Goal: Task Accomplishment & Management: Manage account settings

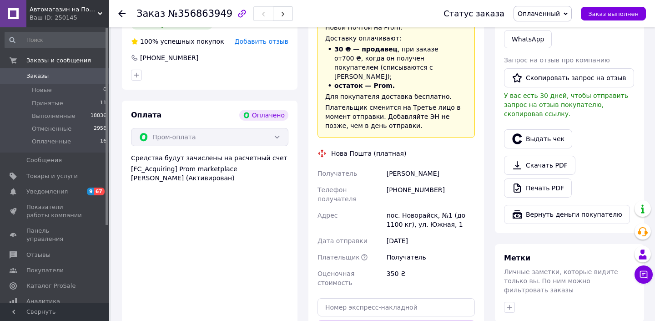
scroll to position [482, 0]
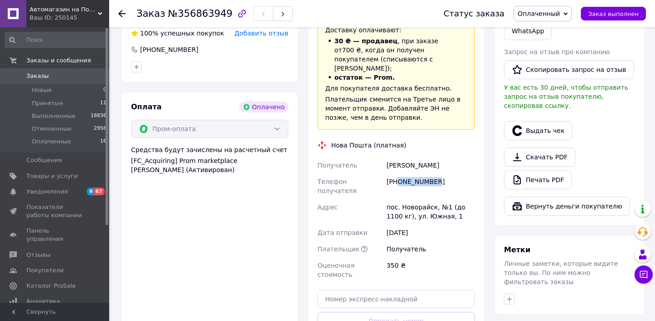
drag, startPoint x: 399, startPoint y: 173, endPoint x: 458, endPoint y: 173, distance: 59.1
click at [458, 173] on div "[PHONE_NUMBER]" at bounding box center [431, 185] width 92 height 25
copy div "0937895024"
click at [401, 157] on div "[PERSON_NAME]" at bounding box center [431, 165] width 92 height 16
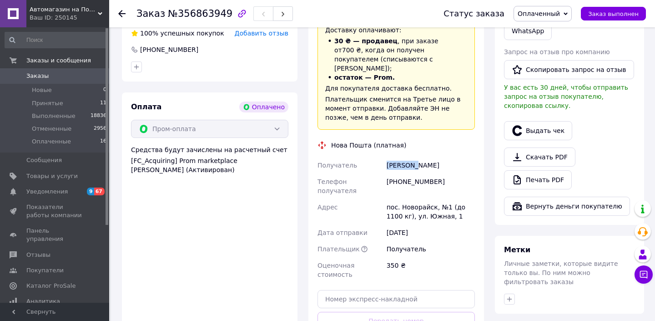
copy div "Заречний"
click at [433, 157] on div "[PERSON_NAME]" at bounding box center [431, 165] width 92 height 16
copy div "[PERSON_NAME]"
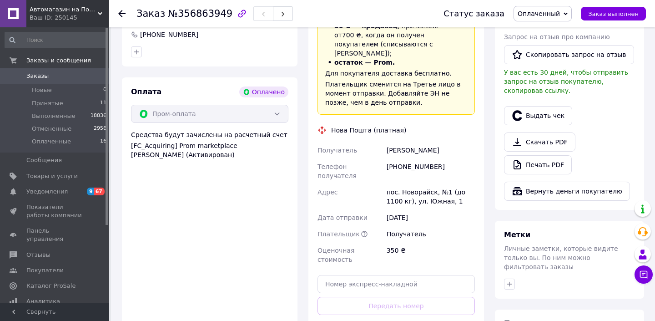
scroll to position [503, 0]
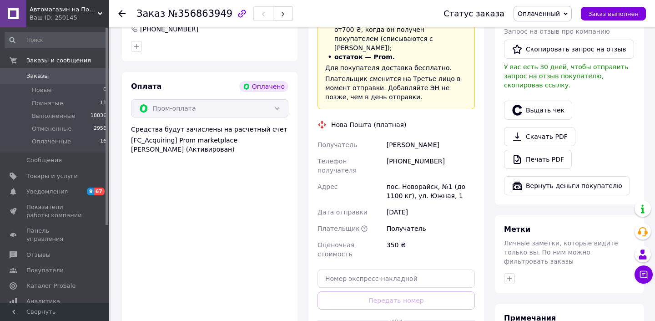
click at [415, 178] on div "пос. Новорайск, №1 (до 1100 кг), ул. Южная, 1" at bounding box center [431, 190] width 92 height 25
copy div "[GEOGRAPHIC_DATA]"
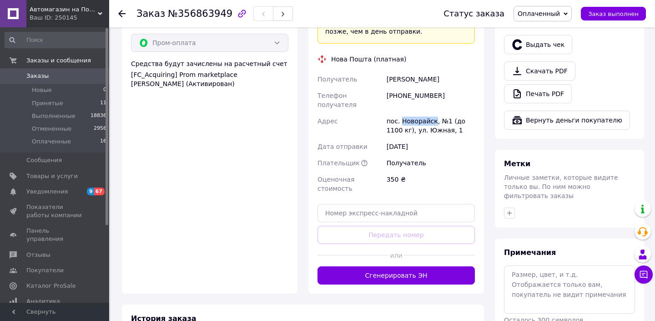
scroll to position [597, 0]
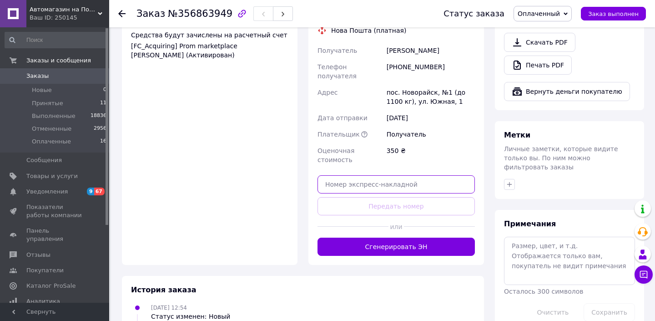
click at [390, 175] on input "text" at bounding box center [396, 184] width 157 height 18
paste input "20451225166185"
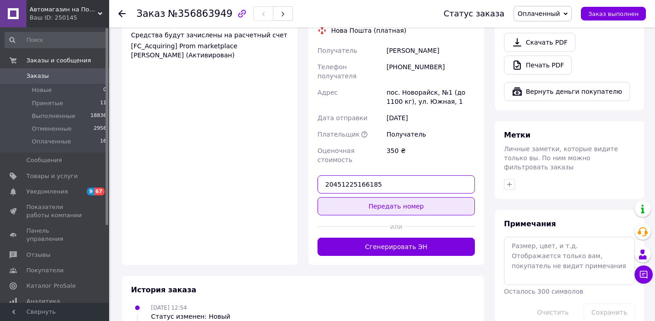
type input "20451225166185"
click at [389, 197] on button "Передать номер" at bounding box center [396, 206] width 157 height 18
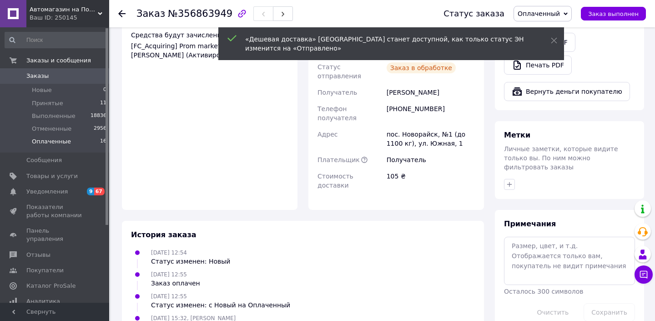
click at [54, 141] on span "Оплаченные" at bounding box center [51, 141] width 39 height 8
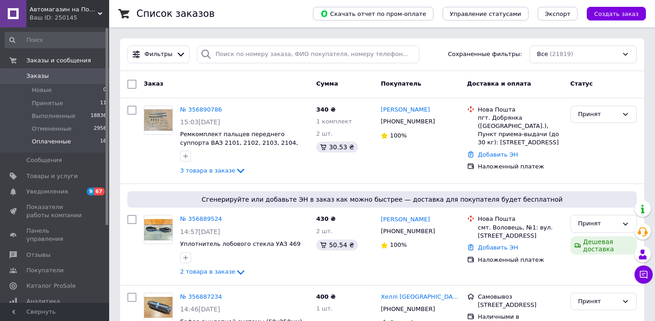
click at [68, 143] on li "Оплаченные 16" at bounding box center [56, 143] width 112 height 17
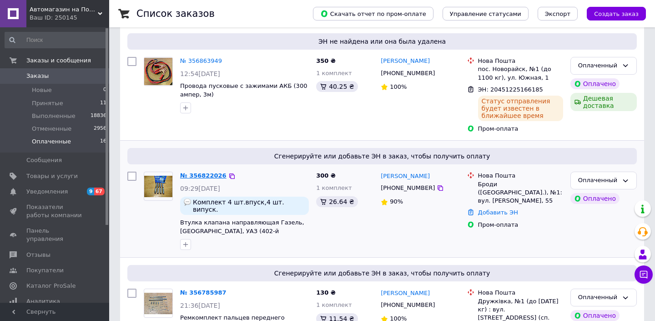
click at [209, 176] on link "№ 356822026" at bounding box center [203, 175] width 46 height 7
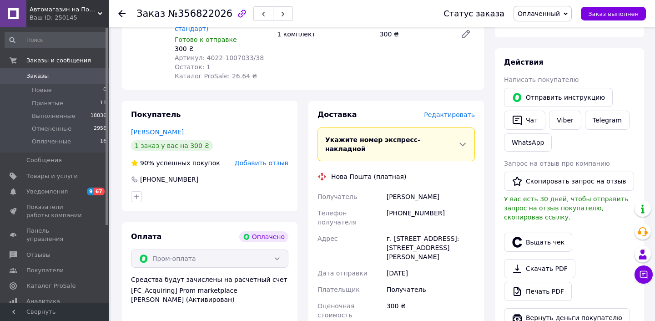
scroll to position [373, 0]
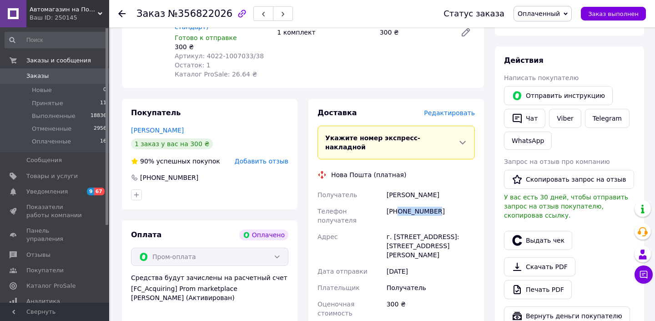
drag, startPoint x: 399, startPoint y: 184, endPoint x: 452, endPoint y: 185, distance: 53.2
click at [452, 203] on div "[PHONE_NUMBER]" at bounding box center [431, 215] width 92 height 25
copy div "0667452910"
click at [399, 187] on div "[PERSON_NAME]" at bounding box center [431, 195] width 92 height 16
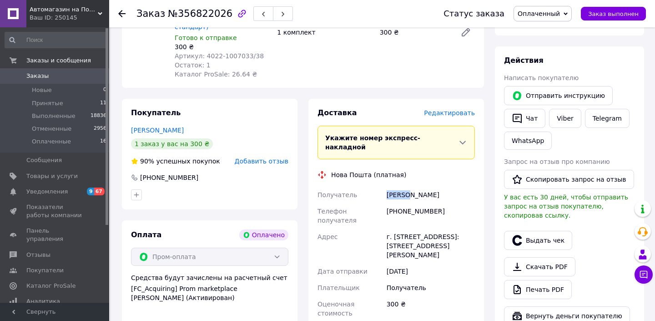
copy div "Рапута"
click at [424, 187] on div "[PERSON_NAME]" at bounding box center [431, 195] width 92 height 16
copy div "[PERSON_NAME]"
click at [403, 228] on div "г. [STREET_ADDRESS]: [STREET_ADDRESS][PERSON_NAME]" at bounding box center [431, 245] width 92 height 35
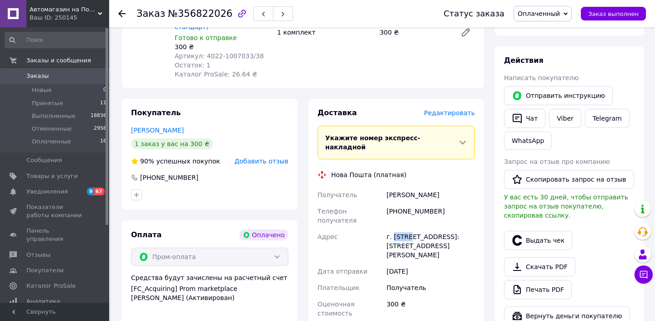
click at [403, 228] on div "г. [STREET_ADDRESS]: [STREET_ADDRESS][PERSON_NAME]" at bounding box center [431, 245] width 92 height 35
copy div "Броды"
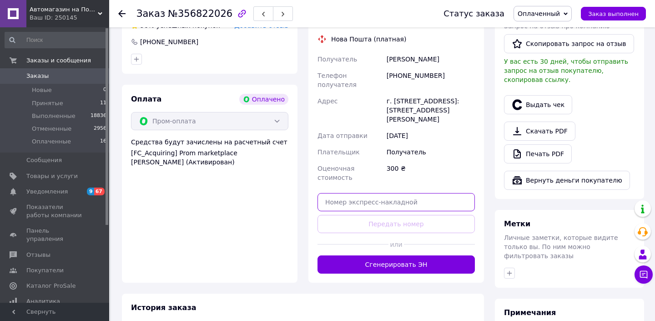
click at [401, 193] on input "text" at bounding box center [396, 202] width 157 height 18
paste input "20451225167228"
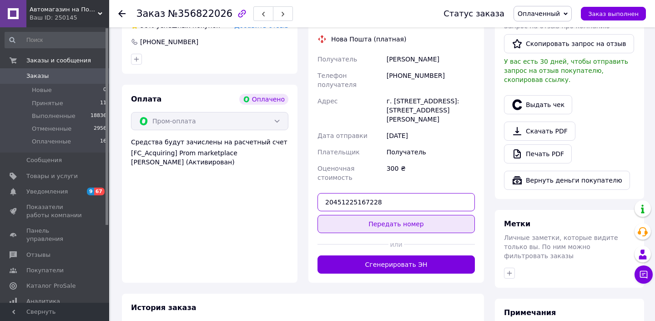
type input "20451225167228"
click at [400, 215] on button "Передать номер" at bounding box center [396, 224] width 157 height 18
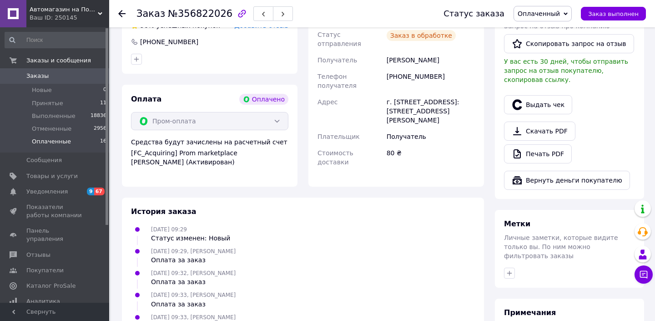
click at [54, 143] on span "Оплаченные" at bounding box center [51, 141] width 39 height 8
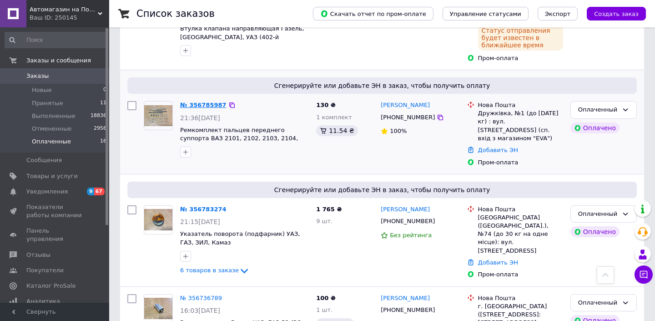
click at [208, 101] on link "№ 356785987" at bounding box center [203, 104] width 46 height 7
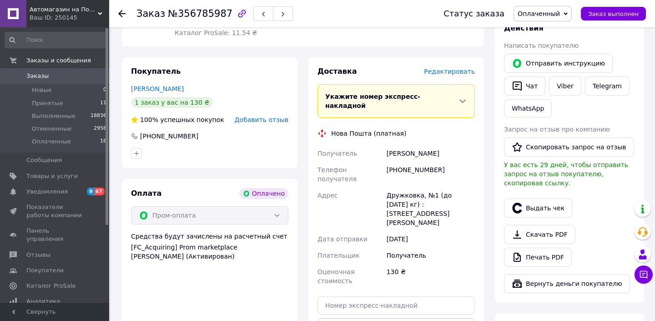
scroll to position [407, 0]
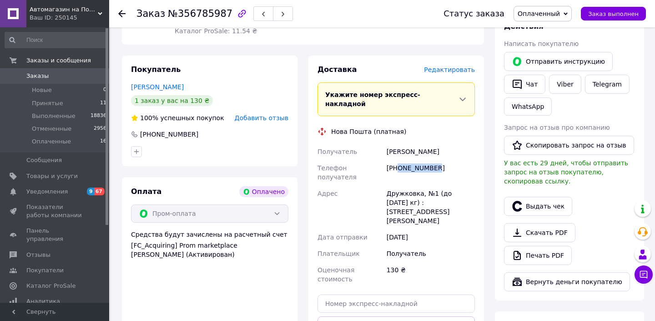
drag, startPoint x: 399, startPoint y: 157, endPoint x: 454, endPoint y: 157, distance: 54.6
click at [454, 160] on div "[PHONE_NUMBER]" at bounding box center [431, 172] width 92 height 25
copy div "0662823447"
click at [400, 160] on div "[PHONE_NUMBER]" at bounding box center [431, 172] width 92 height 25
click at [400, 147] on div "[PERSON_NAME]" at bounding box center [431, 151] width 92 height 16
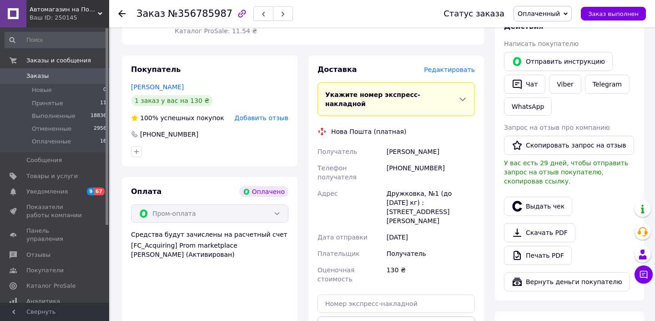
click at [399, 143] on div "[PERSON_NAME]" at bounding box center [431, 151] width 92 height 16
copy div "[PERSON_NAME]"
click at [435, 144] on div "[PERSON_NAME]" at bounding box center [431, 151] width 92 height 16
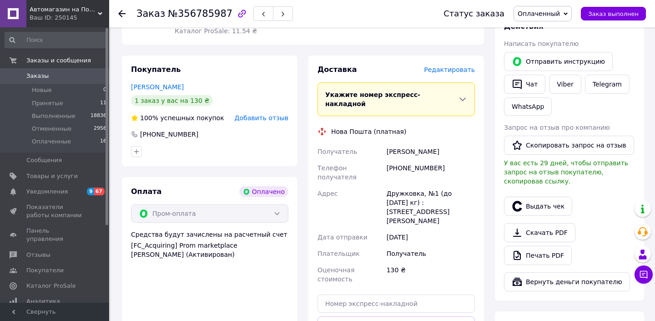
click at [400, 185] on div "Дружковка, №1 (до [DATE] кг) : [STREET_ADDRESS][PERSON_NAME]" at bounding box center [431, 207] width 92 height 44
click at [390, 253] on div "Доставка Редактировать Укажите номер экспресс-накладной Обязательно введите ном…" at bounding box center [396, 220] width 157 height 310
click at [392, 294] on input "text" at bounding box center [396, 303] width 157 height 18
paste input "20451225168400"
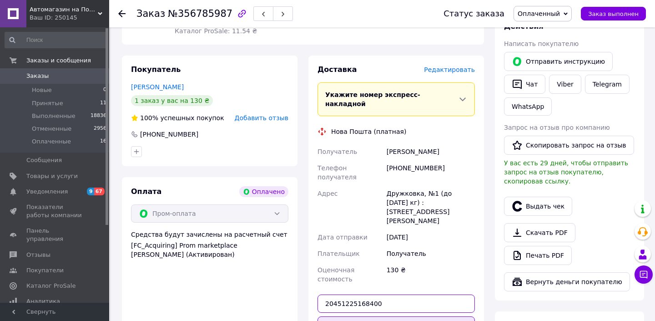
type input "20451225168400"
click at [392, 316] on button "Передать номер" at bounding box center [396, 325] width 157 height 18
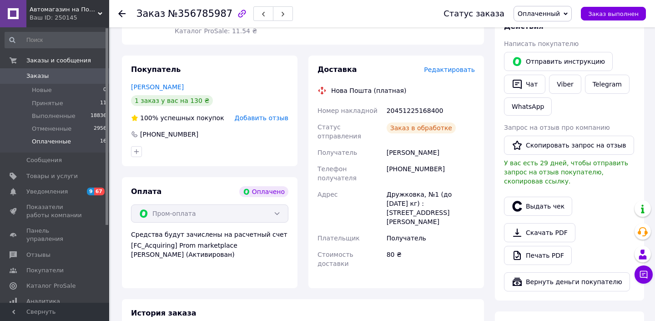
click at [55, 143] on span "Оплаченные" at bounding box center [51, 141] width 39 height 8
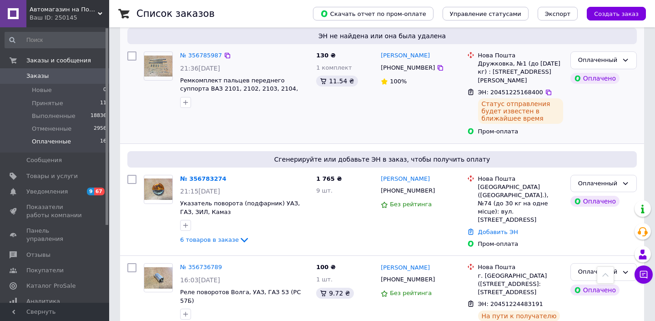
scroll to position [359, 0]
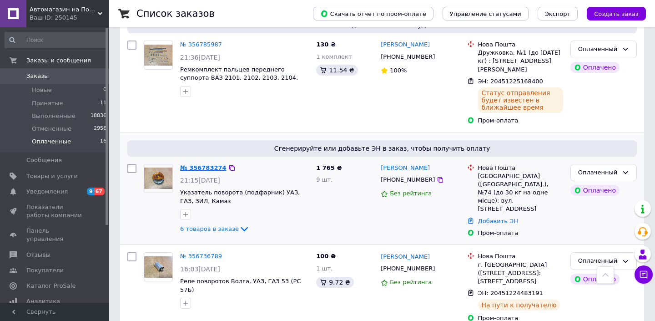
click at [211, 164] on link "№ 356783274" at bounding box center [203, 167] width 46 height 7
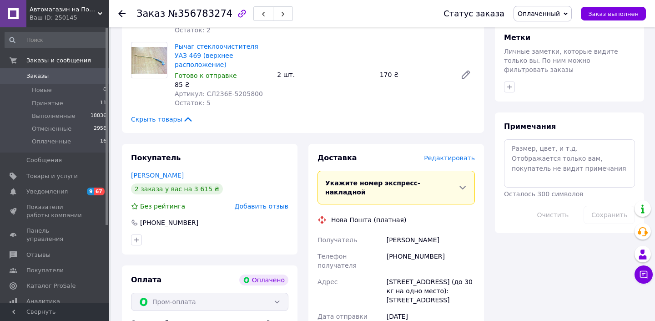
scroll to position [750, 0]
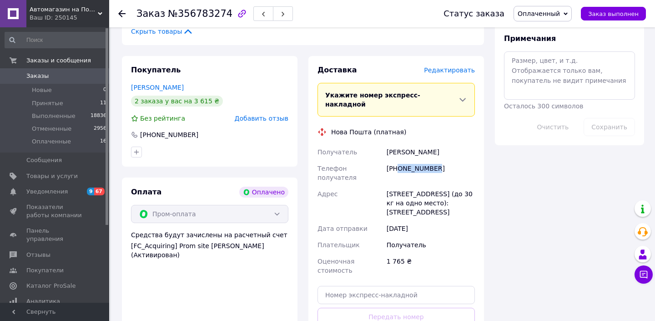
drag, startPoint x: 399, startPoint y: 140, endPoint x: 460, endPoint y: 141, distance: 60.5
click at [460, 160] on div "[PHONE_NUMBER]" at bounding box center [431, 172] width 92 height 25
click at [402, 144] on div "[PERSON_NAME]" at bounding box center [431, 152] width 92 height 16
click at [441, 144] on div "[PERSON_NAME]" at bounding box center [431, 152] width 92 height 16
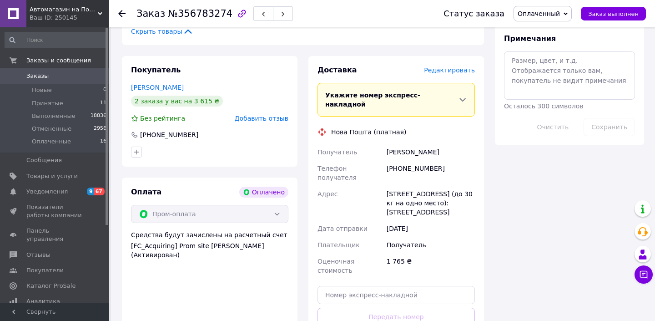
click at [441, 144] on div "[PERSON_NAME]" at bounding box center [431, 152] width 92 height 16
click at [401, 186] on div "[STREET_ADDRESS] (до 30 кг на одно место): [STREET_ADDRESS]" at bounding box center [431, 203] width 92 height 35
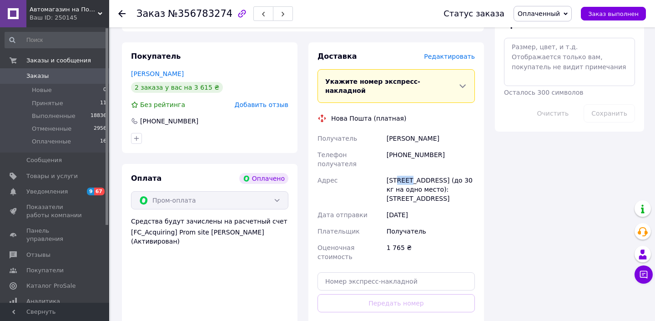
scroll to position [766, 0]
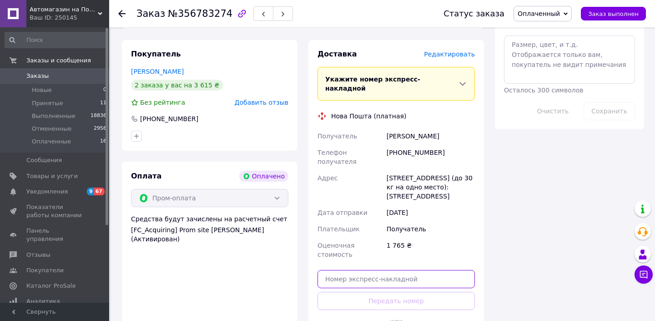
click at [393, 270] on input "text" at bounding box center [396, 279] width 157 height 18
paste input "20451225169598"
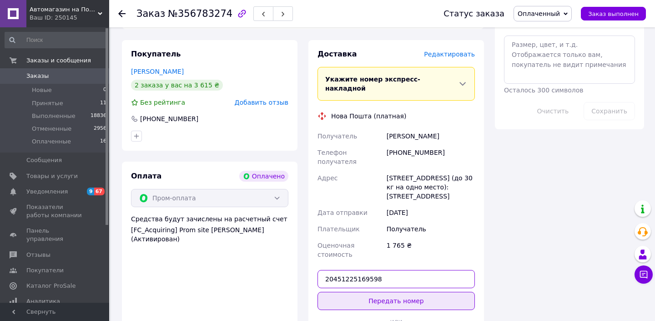
type input "20451225169598"
click at [391, 292] on button "Передать номер" at bounding box center [396, 301] width 157 height 18
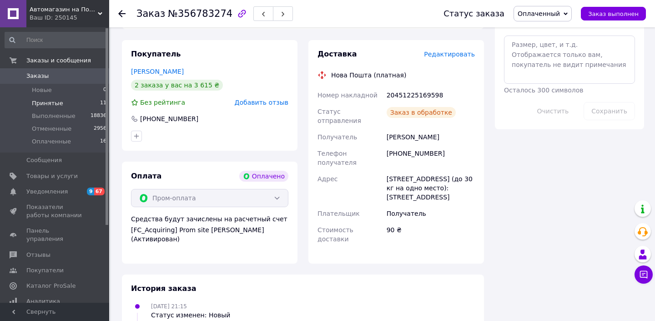
click at [50, 104] on span "Принятые" at bounding box center [47, 103] width 31 height 8
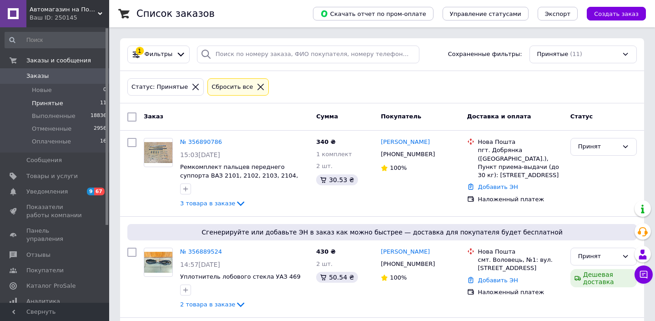
scroll to position [726, 0]
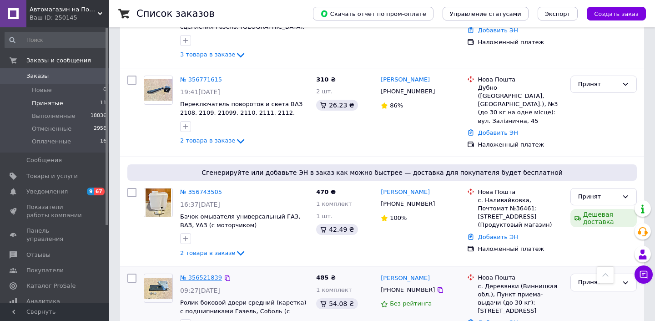
click at [210, 274] on link "№ 356521839" at bounding box center [201, 277] width 42 height 7
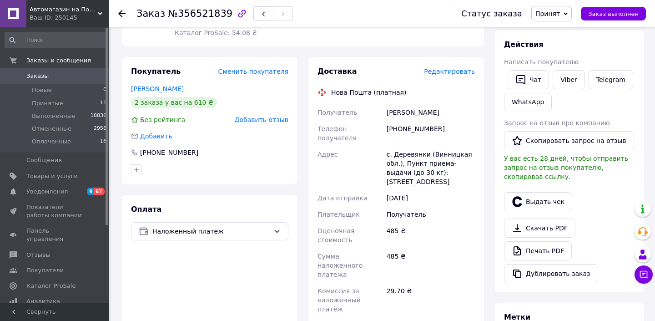
scroll to position [147, 0]
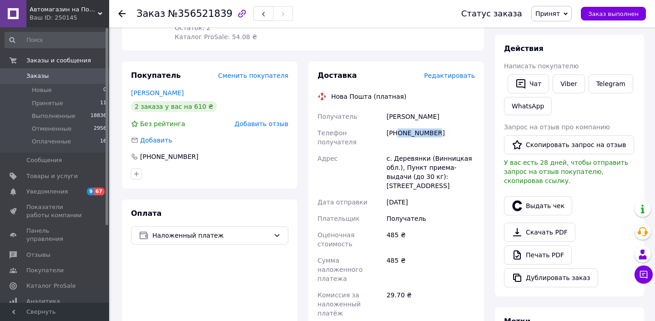
drag, startPoint x: 398, startPoint y: 131, endPoint x: 455, endPoint y: 131, distance: 56.9
click at [455, 131] on div "[PHONE_NUMBER]" at bounding box center [431, 137] width 92 height 25
click at [394, 115] on div "[PERSON_NAME]" at bounding box center [431, 116] width 92 height 16
click at [420, 116] on div "[PERSON_NAME]" at bounding box center [431, 116] width 92 height 16
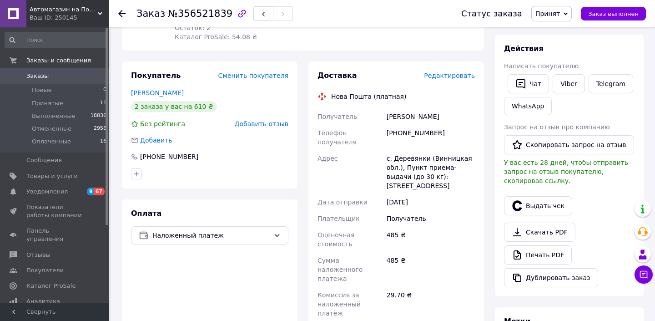
click at [420, 116] on div "[PERSON_NAME]" at bounding box center [431, 116] width 92 height 16
click at [407, 150] on div "с. Деревянки (Винницкая обл.), Пункт приема-выдачи (до 30 кг): [STREET_ADDRESS]" at bounding box center [431, 172] width 92 height 44
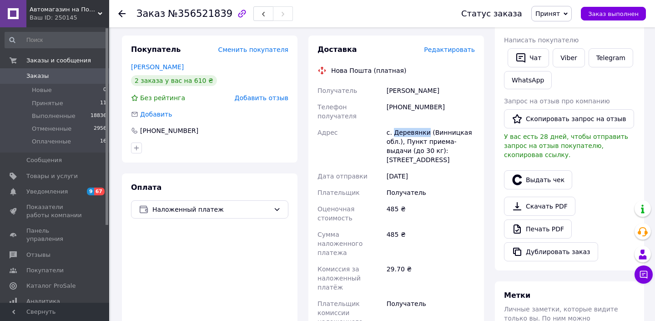
scroll to position [293, 0]
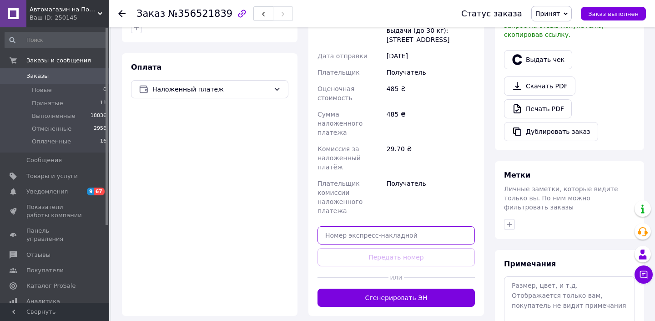
click at [400, 226] on input "text" at bounding box center [396, 235] width 157 height 18
paste input "20451225170605"
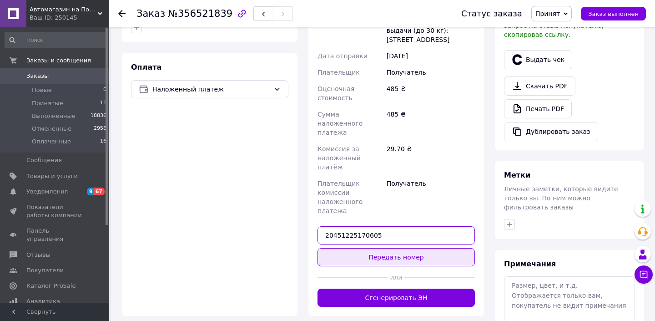
type input "20451225170605"
click at [398, 248] on button "Передать номер" at bounding box center [396, 257] width 157 height 18
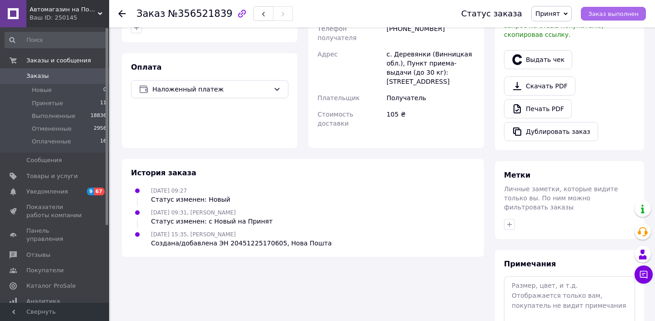
click at [616, 14] on span "Заказ выполнен" at bounding box center [613, 13] width 51 height 7
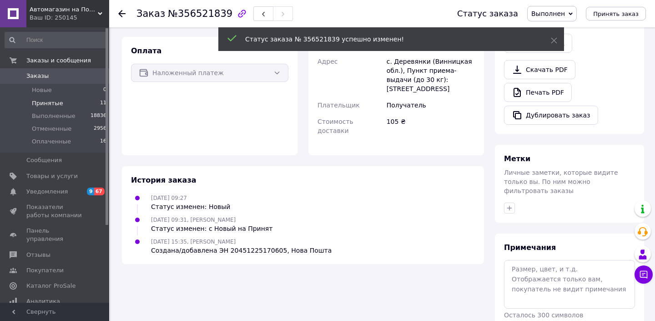
scroll to position [277, 0]
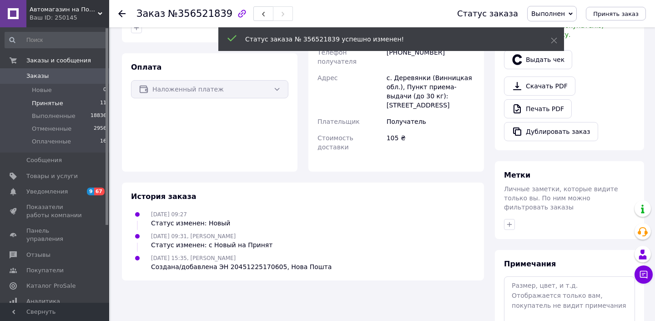
click at [52, 103] on span "Принятые" at bounding box center [47, 103] width 31 height 8
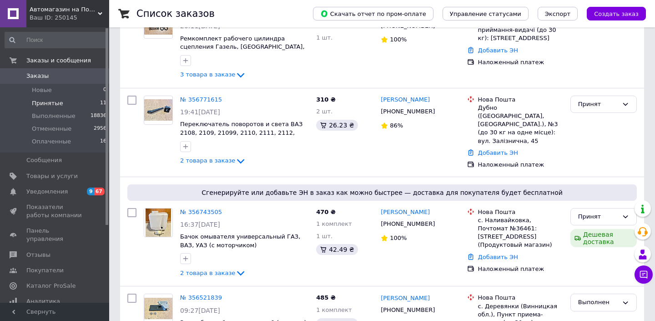
scroll to position [753, 0]
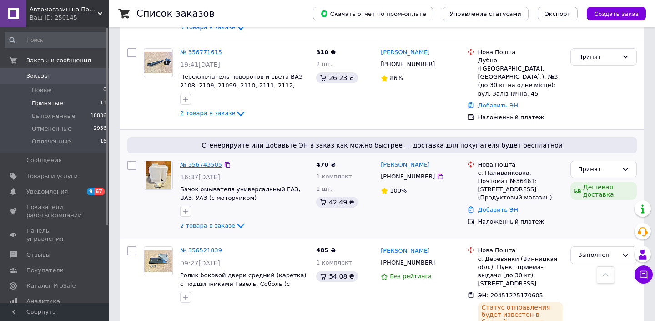
click at [204, 161] on link "№ 356743505" at bounding box center [201, 164] width 42 height 7
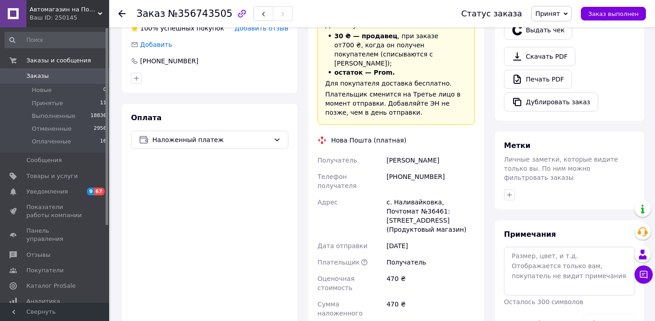
scroll to position [324, 0]
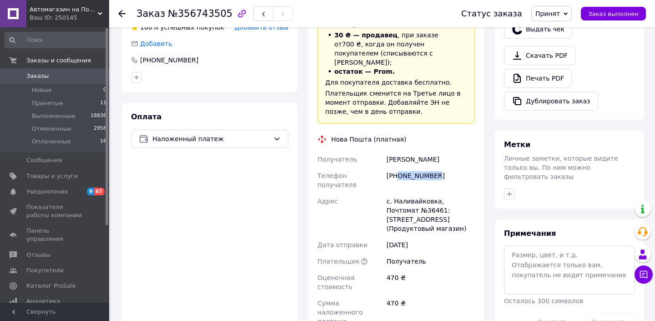
drag, startPoint x: 399, startPoint y: 164, endPoint x: 447, endPoint y: 164, distance: 48.7
click at [447, 167] on div "[PHONE_NUMBER]" at bounding box center [431, 179] width 92 height 25
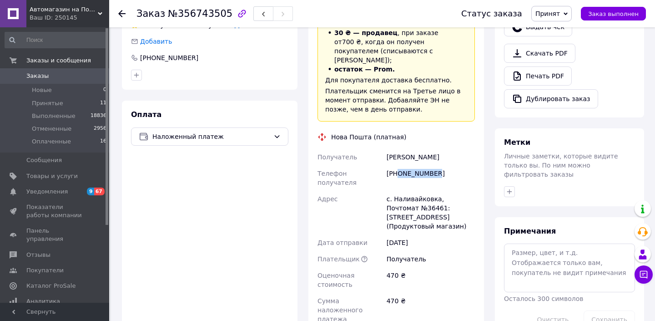
click at [406, 191] on div "с. Наливайковка, Почтомат №36461: [STREET_ADDRESS] (Продуктовый магазин)" at bounding box center [431, 213] width 92 height 44
drag, startPoint x: 399, startPoint y: 164, endPoint x: 468, endPoint y: 164, distance: 69.2
click at [468, 165] on div "[PHONE_NUMBER]" at bounding box center [431, 177] width 92 height 25
click at [400, 149] on div "[PERSON_NAME]" at bounding box center [431, 157] width 92 height 16
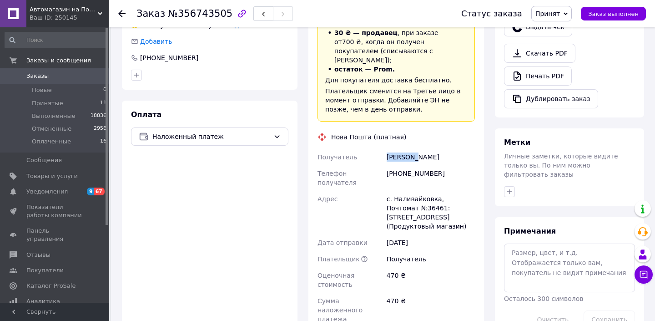
click at [400, 149] on div "[PERSON_NAME]" at bounding box center [431, 157] width 92 height 16
click at [433, 149] on div "[PERSON_NAME]" at bounding box center [431, 157] width 92 height 16
click at [414, 191] on div "с. Наливайковка, Почтомат №36461: [STREET_ADDRESS] (Продуктовый магазин)" at bounding box center [431, 213] width 92 height 44
click at [405, 191] on div "с. Наливайковка, Почтомат №36461: [STREET_ADDRESS] (Продуктовый магазин)" at bounding box center [431, 213] width 92 height 44
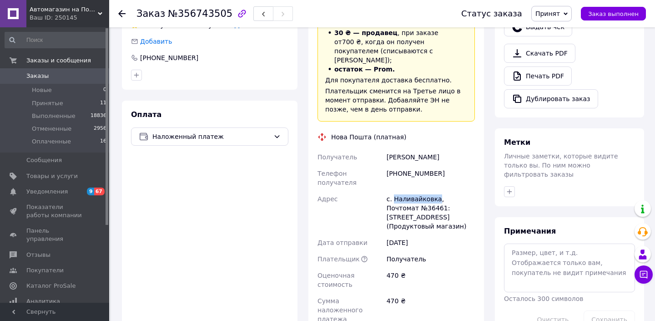
click at [405, 191] on div "с. Наливайковка, Почтомат №36461: [STREET_ADDRESS] (Продуктовый магазин)" at bounding box center [431, 213] width 92 height 44
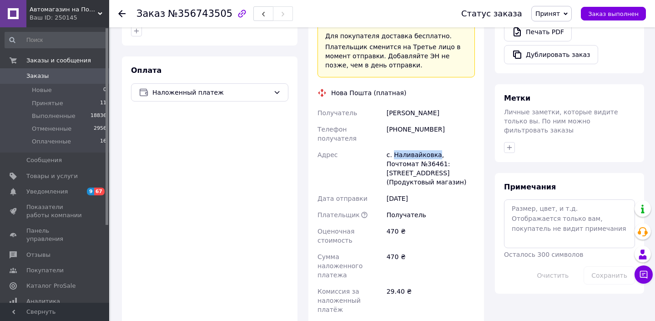
scroll to position [433, 0]
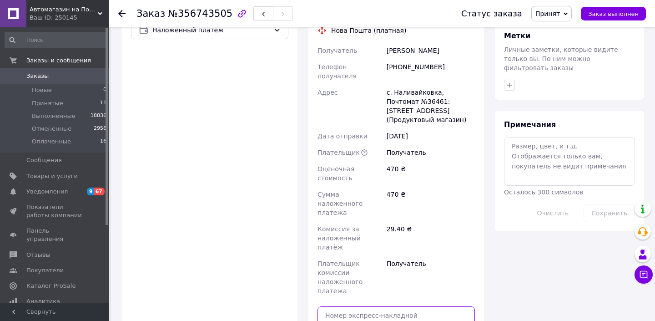
click at [398, 306] on input "text" at bounding box center [396, 315] width 157 height 18
paste input "20451225173823"
type input "20451225173823"
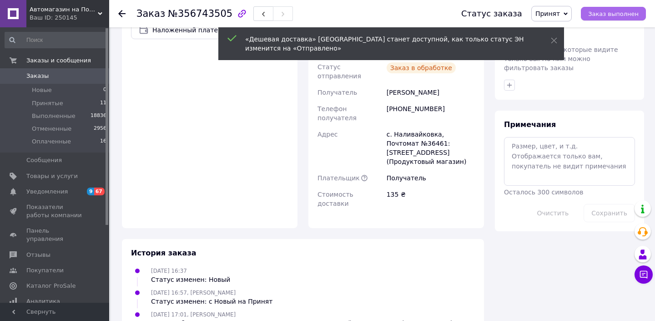
click at [619, 15] on span "Заказ выполнен" at bounding box center [613, 13] width 51 height 7
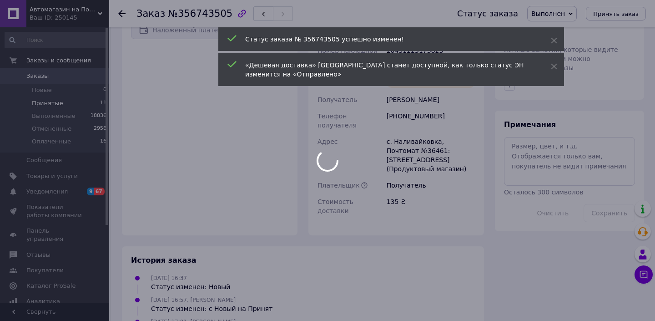
scroll to position [416, 0]
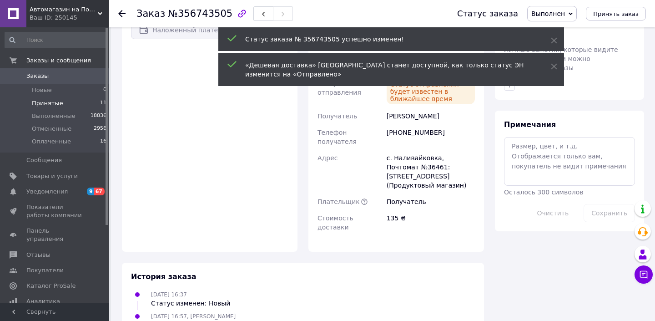
click at [47, 104] on span "Принятые" at bounding box center [47, 103] width 31 height 8
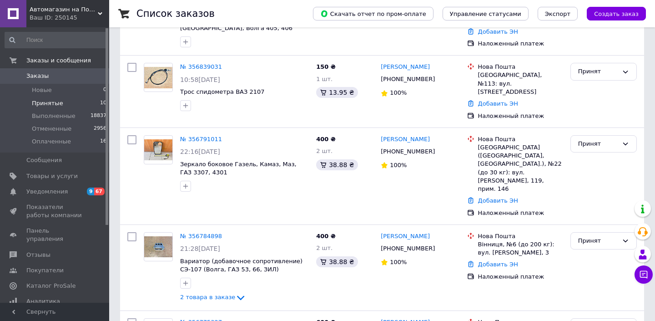
scroll to position [643, 0]
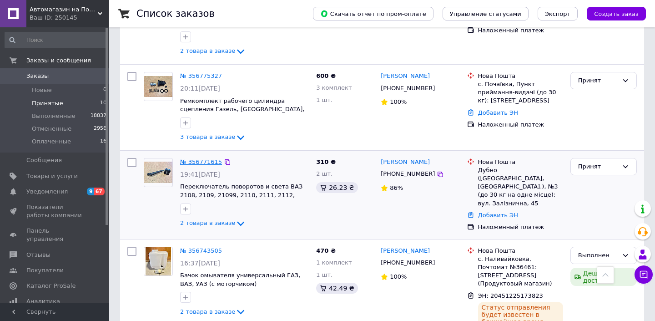
click at [210, 158] on link "№ 356771615" at bounding box center [201, 161] width 42 height 7
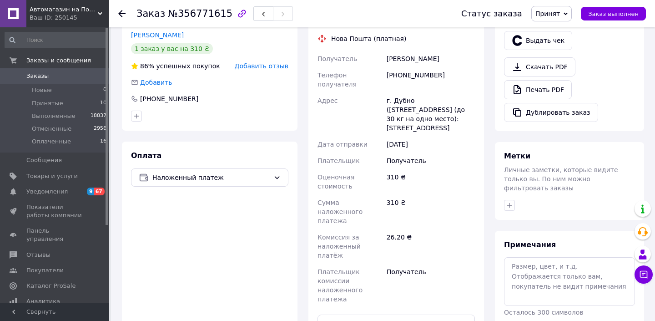
scroll to position [260, 0]
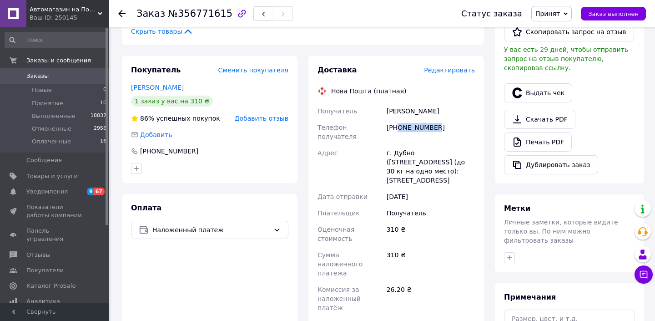
drag, startPoint x: 398, startPoint y: 125, endPoint x: 474, endPoint y: 125, distance: 76.0
click at [474, 125] on div "[PHONE_NUMBER]" at bounding box center [431, 131] width 92 height 25
click at [396, 114] on div "[PERSON_NAME]" at bounding box center [431, 111] width 92 height 16
click at [417, 111] on div "[PERSON_NAME]" at bounding box center [431, 111] width 92 height 16
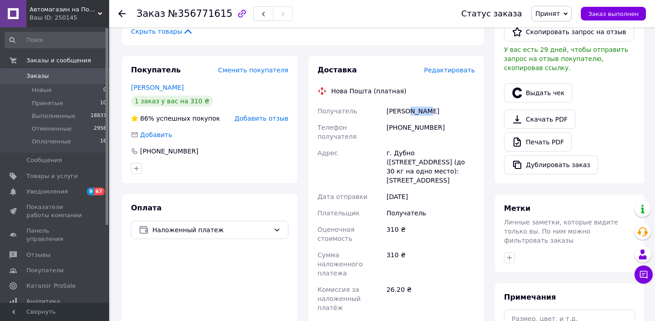
click at [417, 111] on div "[PERSON_NAME]" at bounding box center [431, 111] width 92 height 16
click at [403, 145] on div "г. Дубно ([STREET_ADDRESS] (до 30 кг на одно место): [STREET_ADDRESS]" at bounding box center [431, 167] width 92 height 44
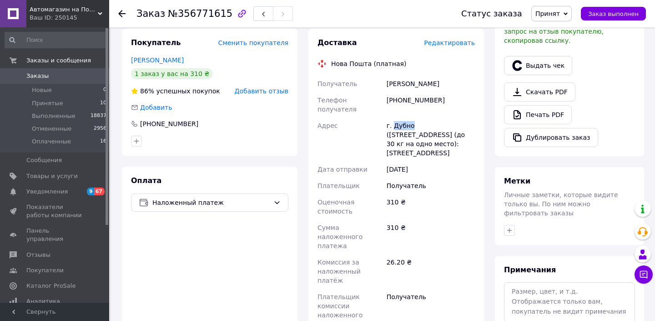
scroll to position [332, 0]
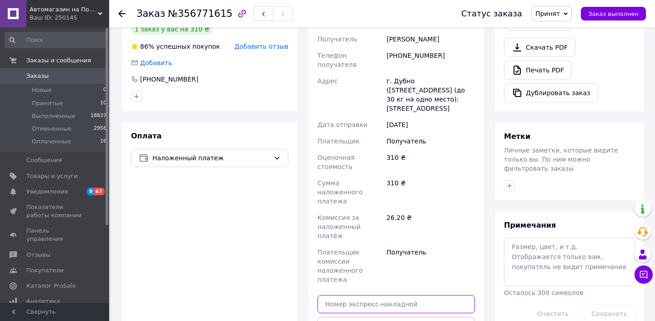
click at [394, 295] on input "text" at bounding box center [396, 304] width 157 height 18
paste input "20451225174972"
type input "20451225174972"
click at [394, 317] on button "Передать номер" at bounding box center [396, 326] width 157 height 18
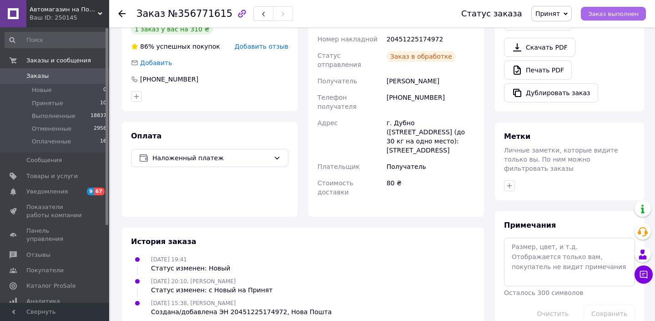
click at [612, 15] on span "Заказ выполнен" at bounding box center [613, 13] width 51 height 7
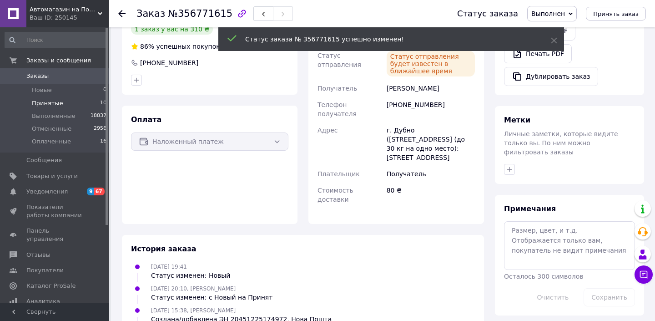
click at [52, 103] on span "Принятые" at bounding box center [47, 103] width 31 height 8
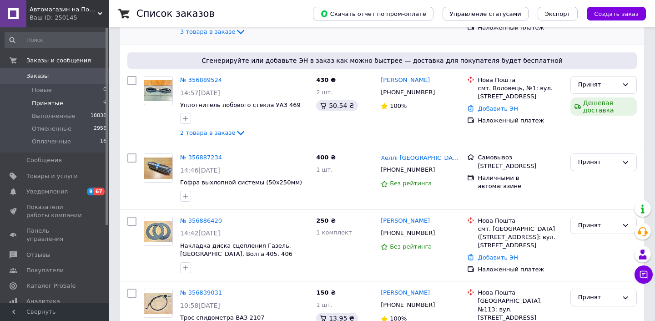
scroll to position [566, 0]
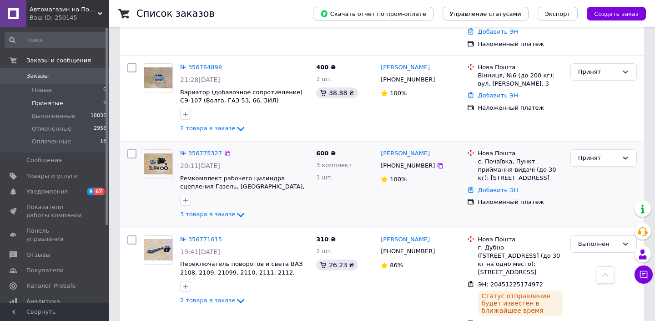
click at [211, 150] on link "№ 356775327" at bounding box center [201, 153] width 42 height 7
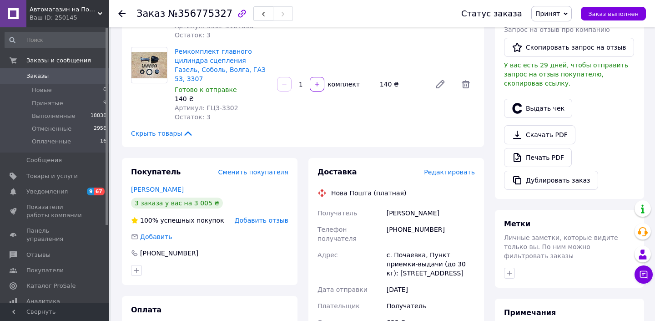
scroll to position [212, 0]
drag, startPoint x: 399, startPoint y: 201, endPoint x: 467, endPoint y: 201, distance: 67.3
click at [467, 222] on div "[PHONE_NUMBER]" at bounding box center [431, 234] width 92 height 25
click at [395, 205] on div "[PERSON_NAME]" at bounding box center [431, 213] width 92 height 16
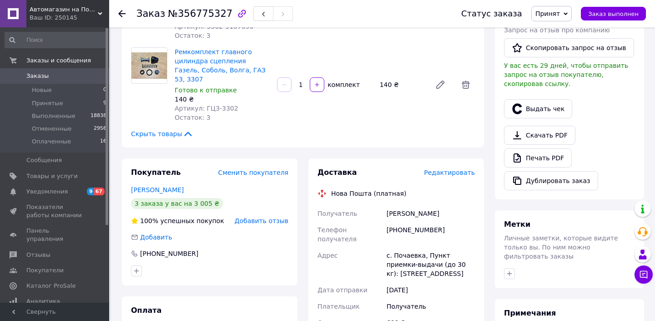
click at [414, 205] on div "[PERSON_NAME]" at bounding box center [431, 213] width 92 height 16
click at [409, 247] on div "с. Почаевка, Пункт приемки-выдачи (до 30 кг): [STREET_ADDRESS]" at bounding box center [431, 264] width 92 height 35
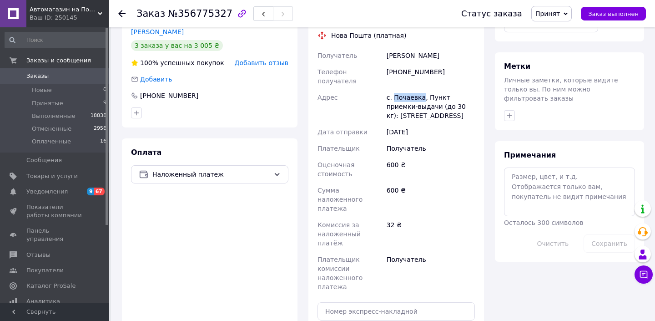
scroll to position [405, 0]
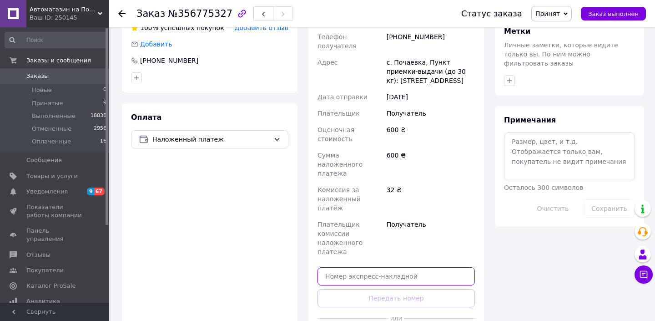
click at [377, 267] on input "text" at bounding box center [396, 276] width 157 height 18
paste input "20451225176324"
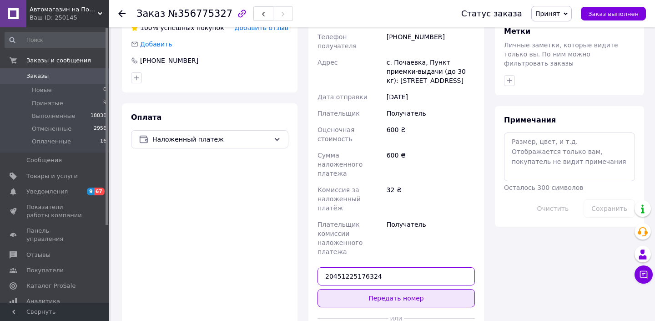
type input "20451225176324"
click at [379, 289] on button "Передать номер" at bounding box center [396, 298] width 157 height 18
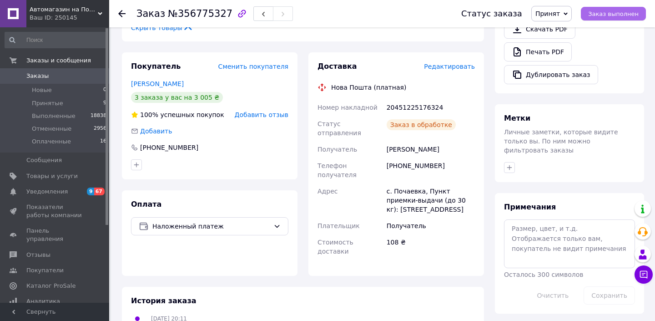
scroll to position [340, 0]
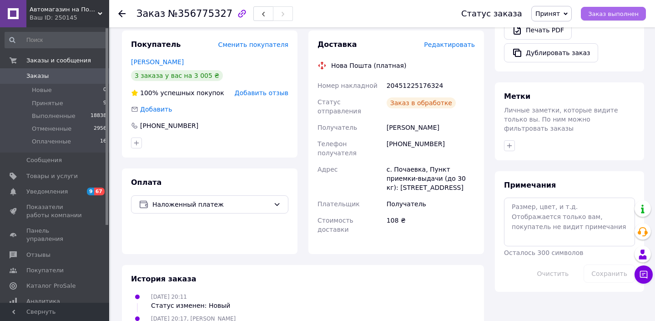
click at [614, 14] on span "Заказ выполнен" at bounding box center [613, 13] width 51 height 7
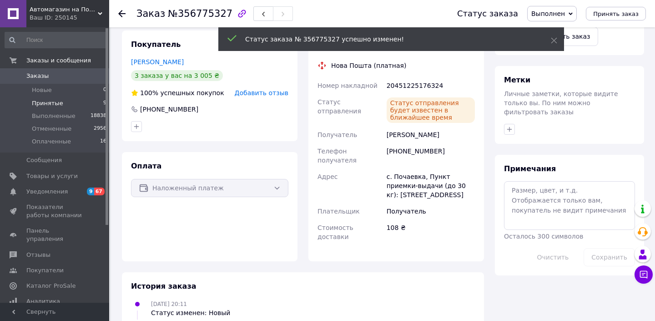
click at [47, 103] on span "Принятые" at bounding box center [47, 103] width 31 height 8
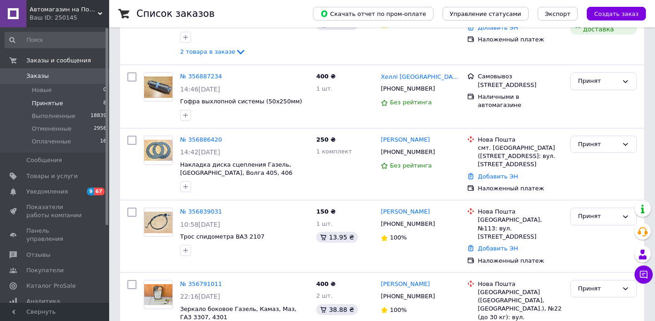
scroll to position [472, 0]
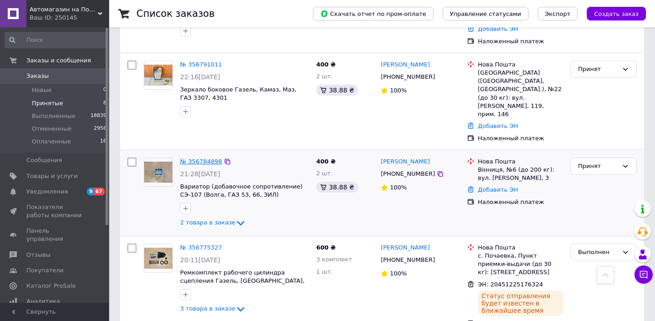
click at [209, 158] on link "№ 356784898" at bounding box center [201, 161] width 42 height 7
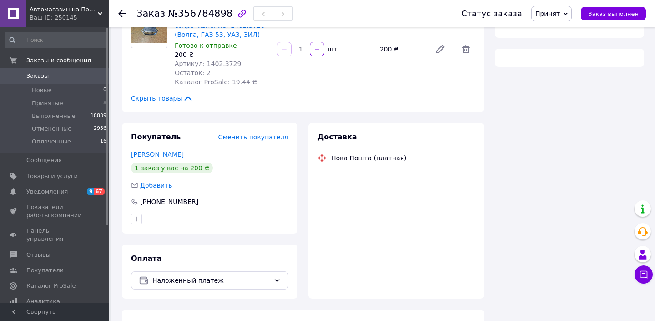
scroll to position [172, 0]
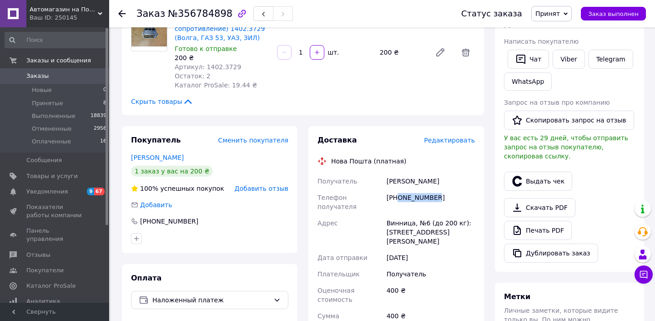
drag, startPoint x: 399, startPoint y: 196, endPoint x: 459, endPoint y: 197, distance: 60.1
click at [459, 197] on div "[PHONE_NUMBER]" at bounding box center [431, 201] width 92 height 25
click at [395, 178] on div "[PERSON_NAME]" at bounding box center [431, 181] width 92 height 16
click at [427, 184] on div "[PERSON_NAME]" at bounding box center [431, 181] width 92 height 16
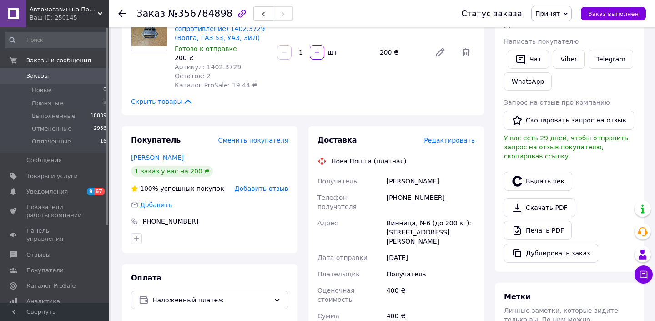
click at [427, 184] on div "[PERSON_NAME]" at bounding box center [431, 181] width 92 height 16
click at [400, 215] on div "Винница, №6 (до 200 кг): [STREET_ADDRESS][PERSON_NAME]" at bounding box center [431, 232] width 92 height 35
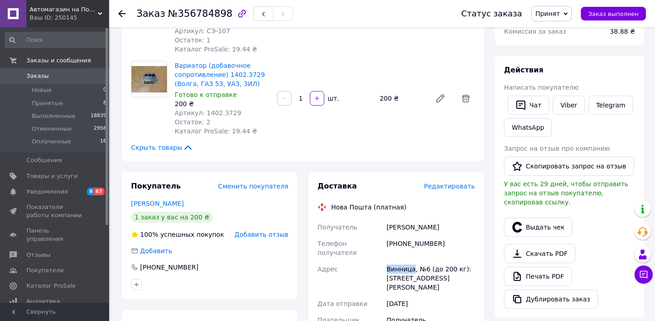
scroll to position [322, 0]
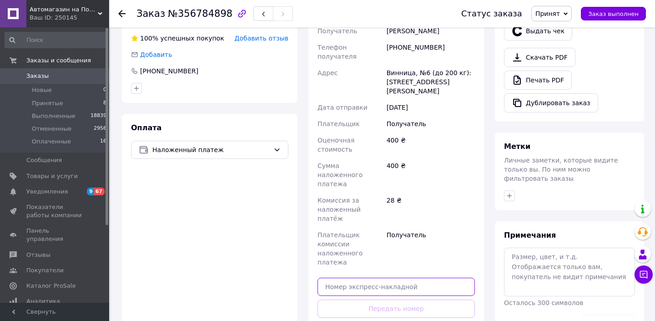
click at [398, 278] on input "text" at bounding box center [396, 287] width 157 height 18
paste input "20451225177470"
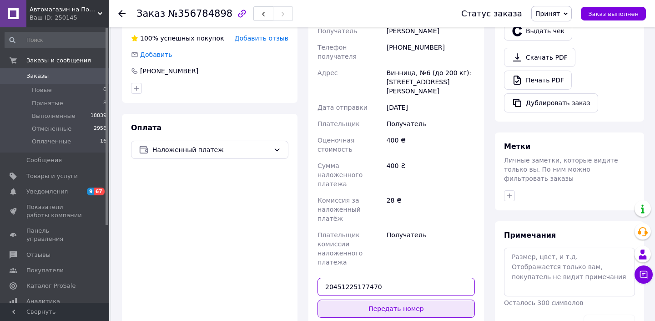
type input "20451225177470"
click at [398, 299] on button "Передать номер" at bounding box center [396, 308] width 157 height 18
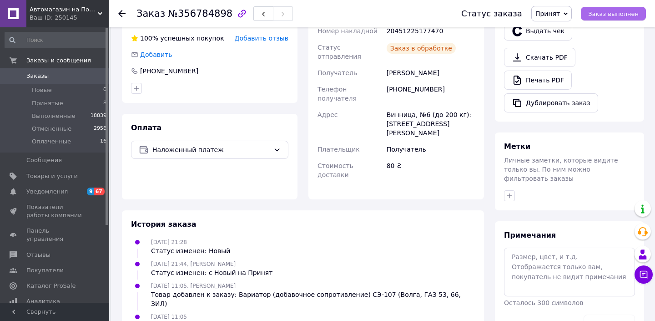
click at [619, 14] on span "Заказ выполнен" at bounding box center [613, 13] width 51 height 7
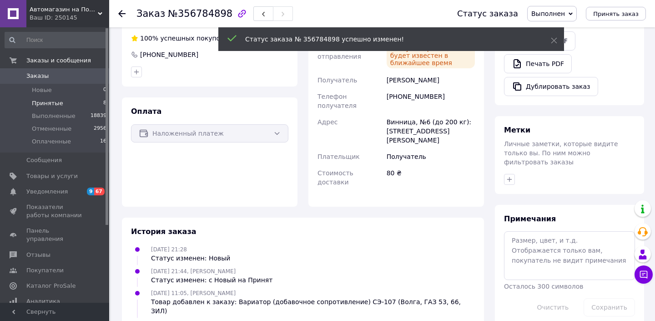
click at [49, 104] on span "Принятые" at bounding box center [47, 103] width 31 height 8
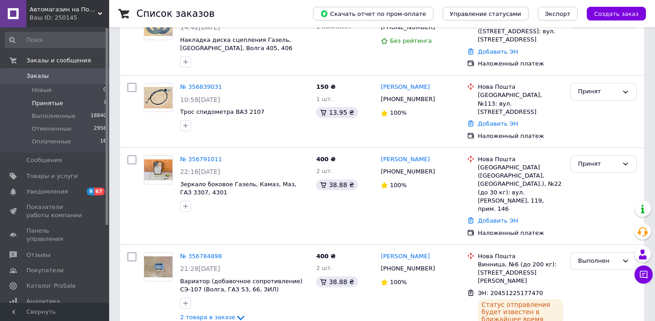
scroll to position [378, 0]
click at [205, 154] on div "№ 356791011" at bounding box center [201, 159] width 44 height 10
click at [199, 155] on link "№ 356791011" at bounding box center [201, 158] width 42 height 7
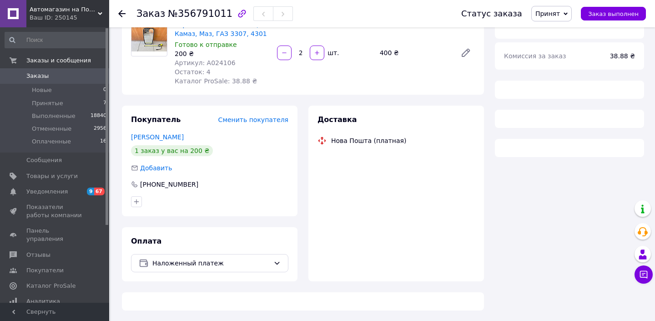
scroll to position [86, 0]
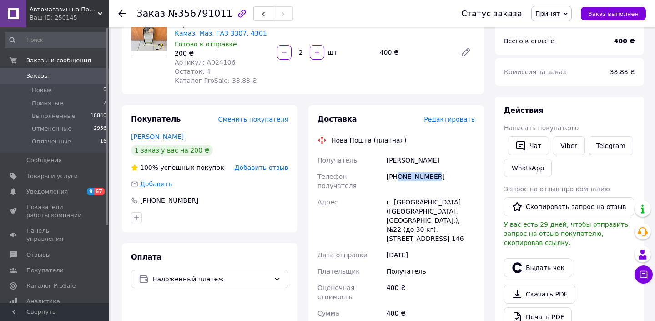
drag, startPoint x: 399, startPoint y: 176, endPoint x: 466, endPoint y: 176, distance: 67.3
click at [465, 176] on div "[PHONE_NUMBER]" at bounding box center [431, 180] width 92 height 25
click at [387, 153] on div "[PERSON_NAME]" at bounding box center [431, 160] width 92 height 16
click at [394, 159] on div "[PERSON_NAME]" at bounding box center [431, 160] width 92 height 16
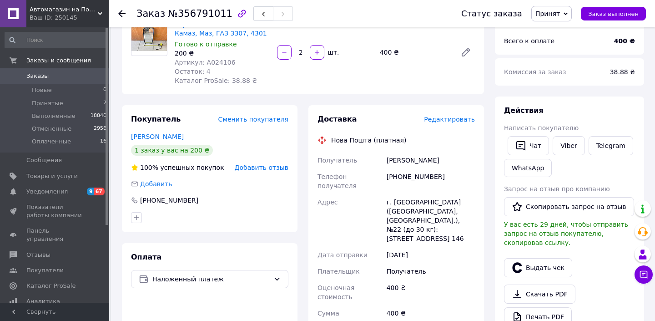
click at [432, 157] on div "[PERSON_NAME]" at bounding box center [431, 160] width 92 height 16
click at [409, 194] on div "г. [GEOGRAPHIC_DATA] ([GEOGRAPHIC_DATA], [GEOGRAPHIC_DATA].), №22 (до 30 кг): […" at bounding box center [431, 220] width 92 height 53
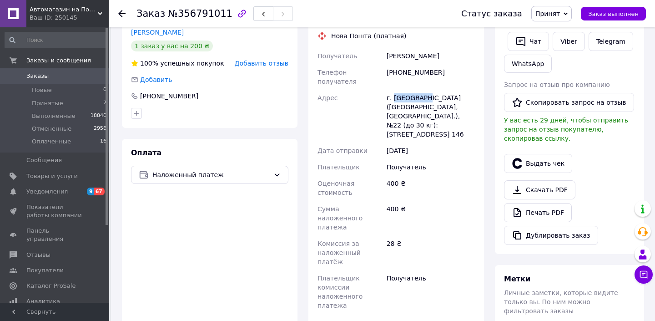
scroll to position [206, 0]
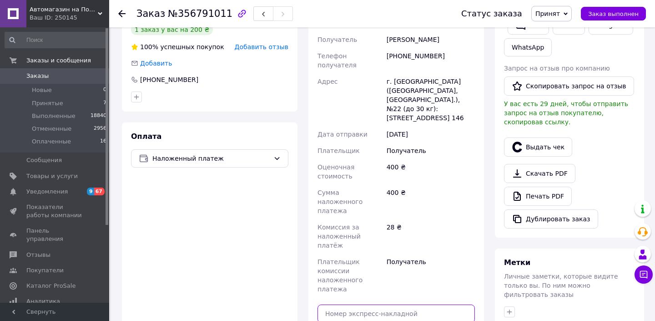
click at [401, 304] on input "text" at bounding box center [396, 313] width 157 height 18
paste input "20451225178679"
type input "20451225178679"
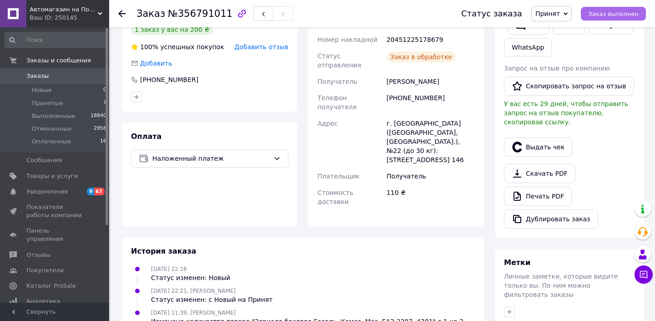
click at [607, 8] on button "Заказ выполнен" at bounding box center [613, 14] width 65 height 14
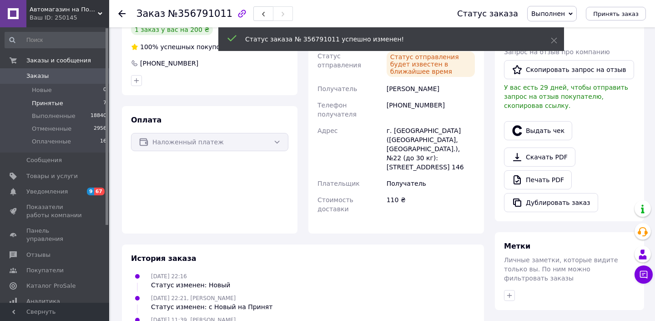
click at [54, 103] on span "Принятые" at bounding box center [47, 103] width 31 height 8
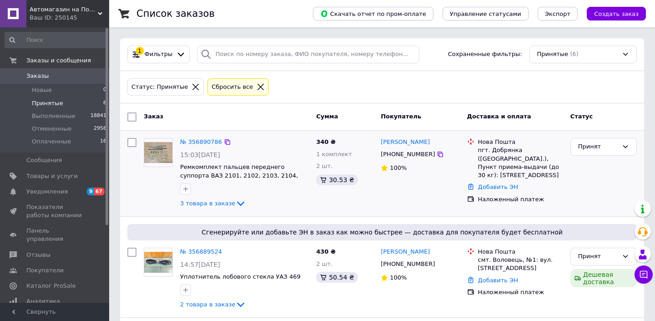
scroll to position [314, 0]
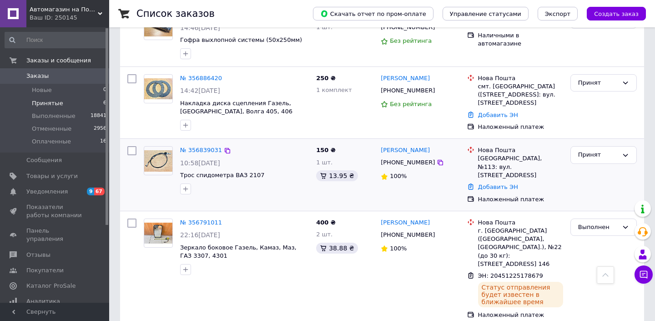
click at [194, 145] on div "№ 356839031" at bounding box center [201, 150] width 44 height 10
click at [194, 148] on link "№ 356839031" at bounding box center [201, 149] width 42 height 7
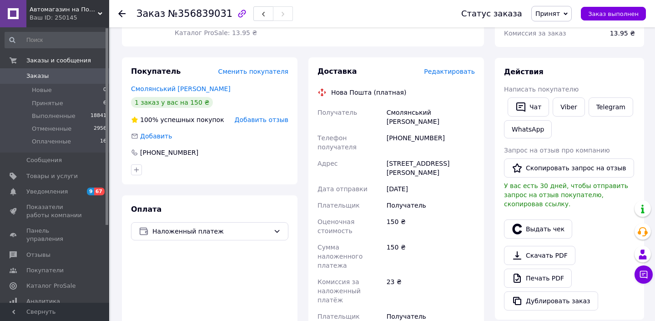
scroll to position [120, 0]
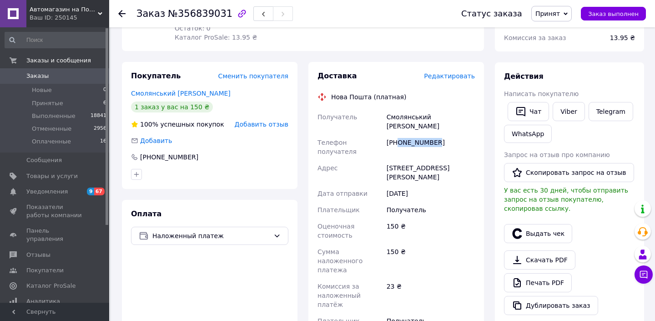
drag, startPoint x: 399, startPoint y: 131, endPoint x: 450, endPoint y: 131, distance: 51.0
click at [450, 134] on div "[PHONE_NUMBER]" at bounding box center [431, 146] width 92 height 25
click at [401, 121] on div "Смолянський [PERSON_NAME]" at bounding box center [431, 121] width 92 height 25
click at [437, 114] on div "Смолянський [PERSON_NAME]" at bounding box center [431, 121] width 92 height 25
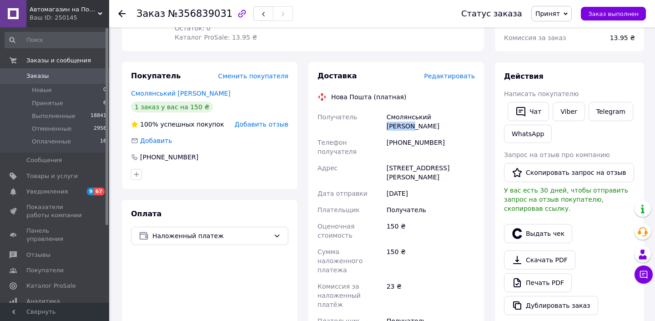
click at [437, 114] on div "Смолянський [PERSON_NAME]" at bounding box center [431, 121] width 92 height 25
click at [399, 160] on div "[STREET_ADDRESS][PERSON_NAME]" at bounding box center [431, 172] width 92 height 25
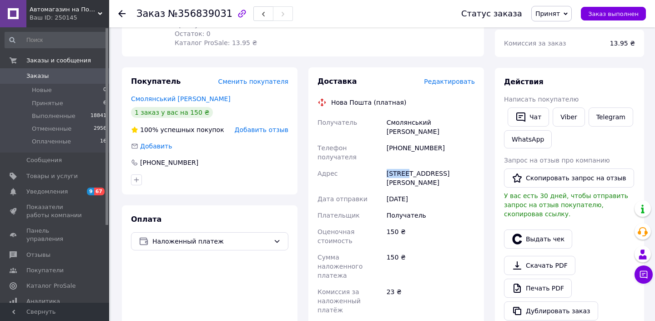
scroll to position [219, 0]
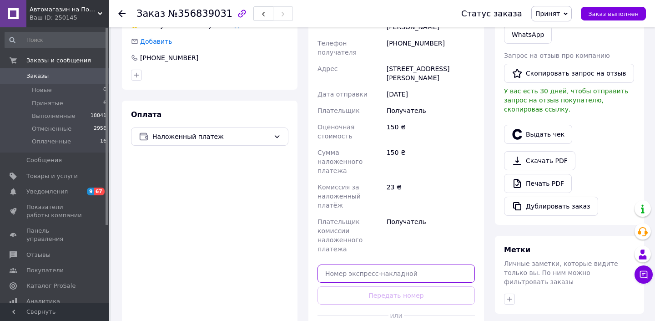
click at [400, 264] on input "text" at bounding box center [396, 273] width 157 height 18
paste input "20451225180183"
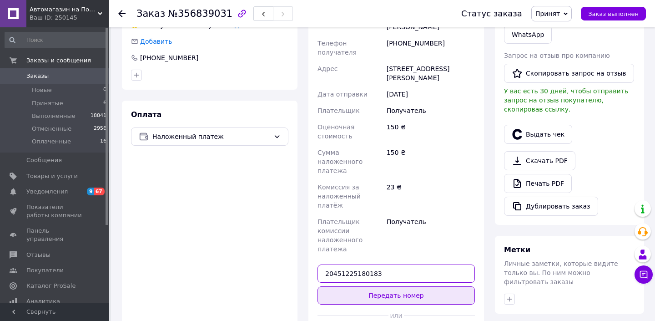
type input "20451225180183"
click at [399, 286] on button "Передать номер" at bounding box center [396, 295] width 157 height 18
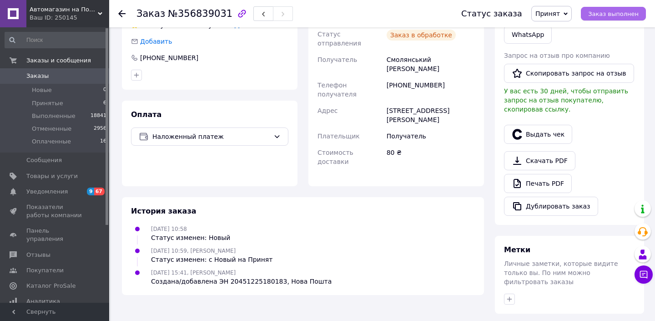
click at [604, 12] on span "Заказ выполнен" at bounding box center [613, 13] width 51 height 7
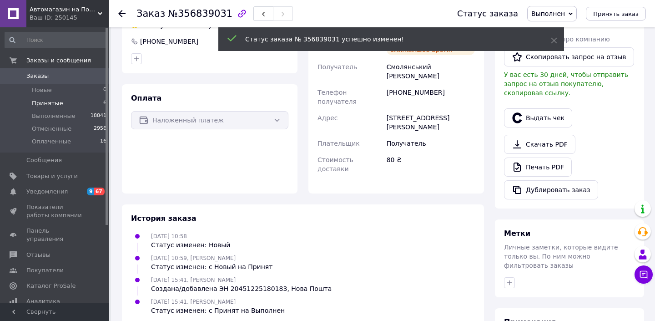
click at [50, 103] on span "Принятые" at bounding box center [47, 103] width 31 height 8
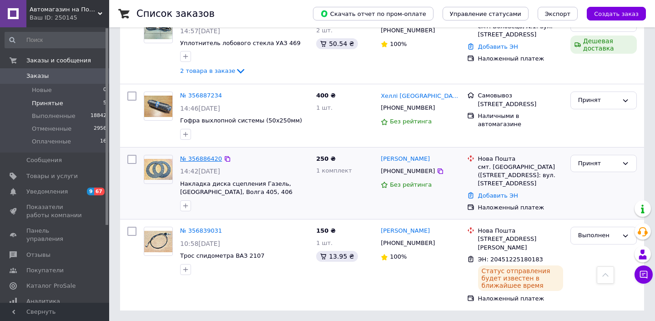
click at [209, 156] on link "№ 356886420" at bounding box center [201, 158] width 42 height 7
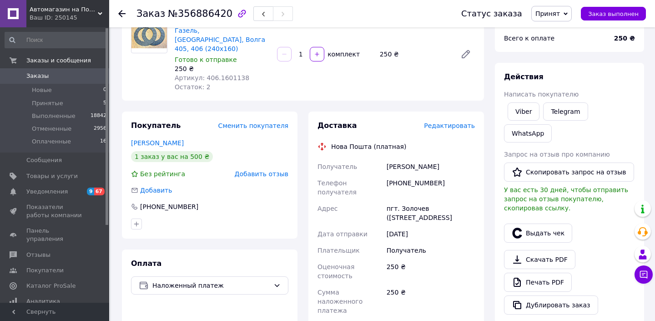
scroll to position [82, 0]
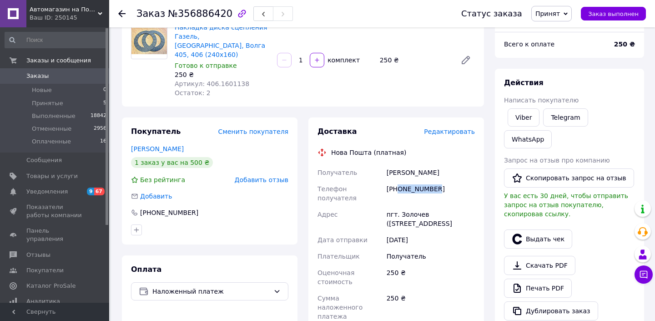
drag, startPoint x: 399, startPoint y: 178, endPoint x: 460, endPoint y: 178, distance: 61.0
click at [460, 181] on div "[PHONE_NUMBER]" at bounding box center [431, 193] width 92 height 25
click at [397, 164] on div "[PERSON_NAME]" at bounding box center [431, 172] width 92 height 16
click at [426, 164] on div "[PERSON_NAME]" at bounding box center [431, 172] width 92 height 16
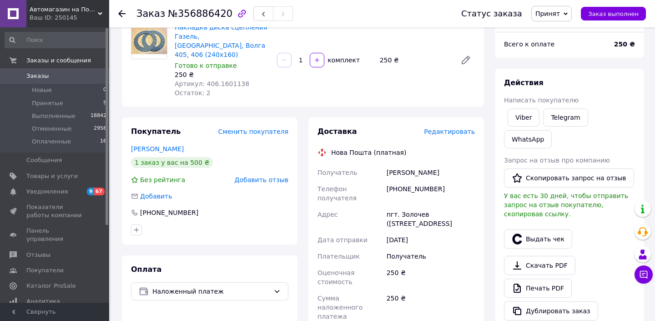
click at [426, 164] on div "[PERSON_NAME]" at bounding box center [431, 172] width 92 height 16
click at [414, 206] on div "пгт. Золочев ([STREET_ADDRESS]" at bounding box center [431, 218] width 92 height 25
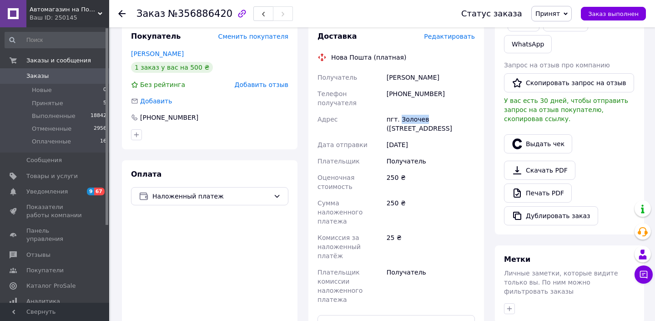
scroll to position [225, 0]
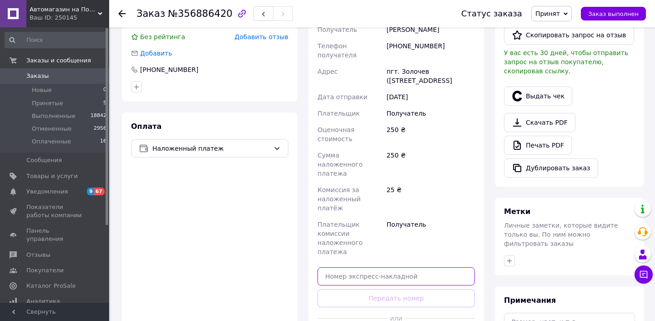
click at [397, 267] on input "text" at bounding box center [396, 276] width 157 height 18
paste input "20451225181548"
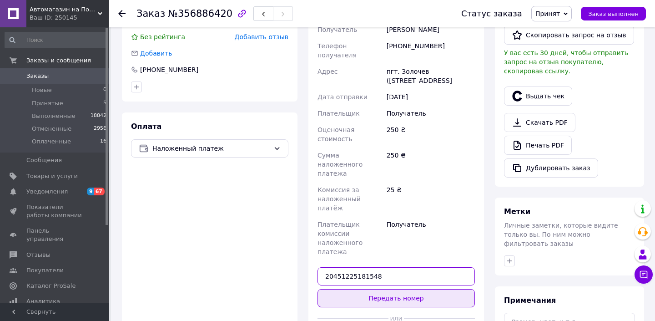
type input "20451225181548"
click at [397, 289] on button "Передать номер" at bounding box center [396, 298] width 157 height 18
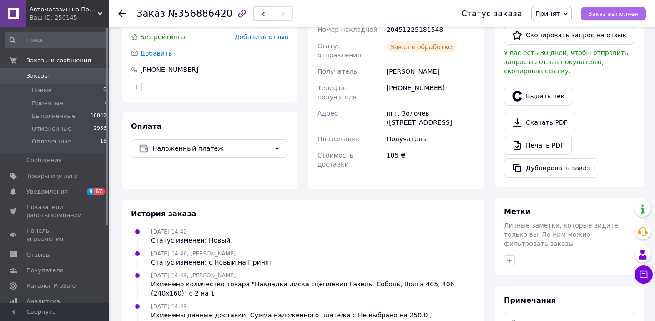
click at [613, 12] on span "Заказ выполнен" at bounding box center [613, 13] width 51 height 7
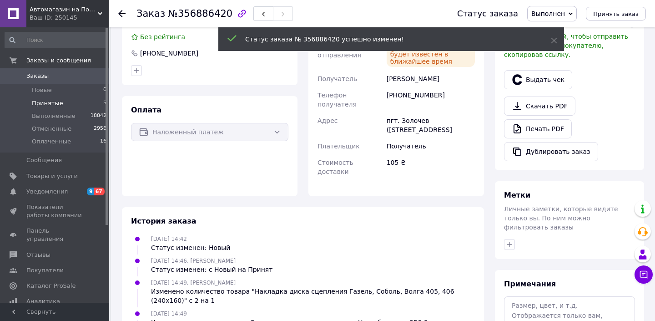
click at [46, 104] on span "Принятые" at bounding box center [47, 103] width 31 height 8
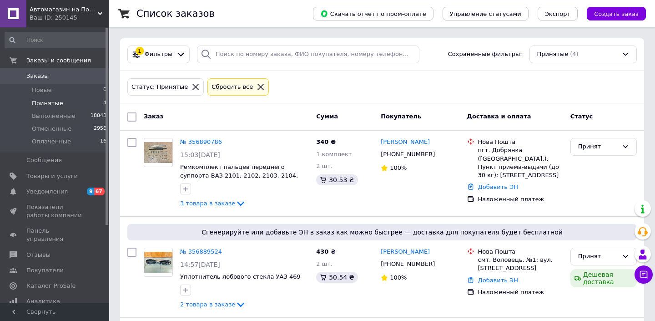
scroll to position [83, 0]
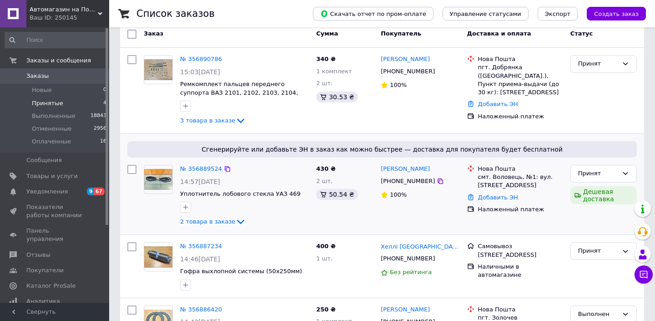
click at [214, 161] on div "Сгенерируйте или добавьте ЭН в заказ как можно быстрее — доставка для покупател…" at bounding box center [382, 184] width 524 height 101
click at [213, 165] on link "№ 356889524" at bounding box center [201, 168] width 42 height 7
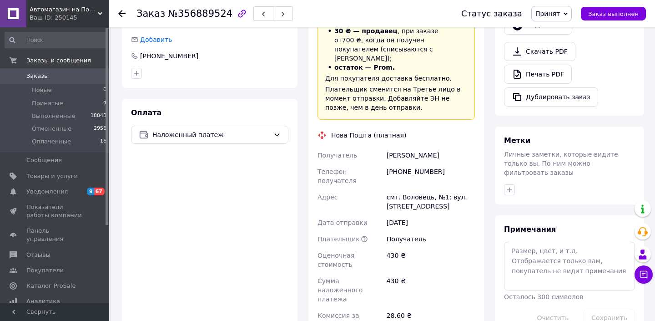
scroll to position [328, 0]
drag, startPoint x: 399, startPoint y: 161, endPoint x: 471, endPoint y: 162, distance: 72.3
click at [471, 163] on div "[PHONE_NUMBER]" at bounding box center [431, 175] width 92 height 25
click at [399, 146] on div "[PERSON_NAME]" at bounding box center [431, 154] width 92 height 16
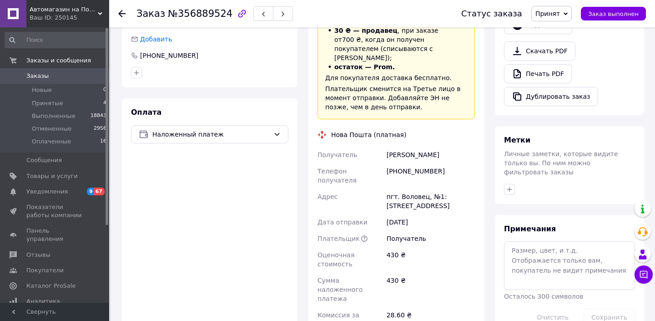
click at [429, 146] on div "[PERSON_NAME]" at bounding box center [431, 154] width 92 height 16
click at [411, 188] on div "пгт. Воловец, №1: [STREET_ADDRESS]" at bounding box center [431, 200] width 92 height 25
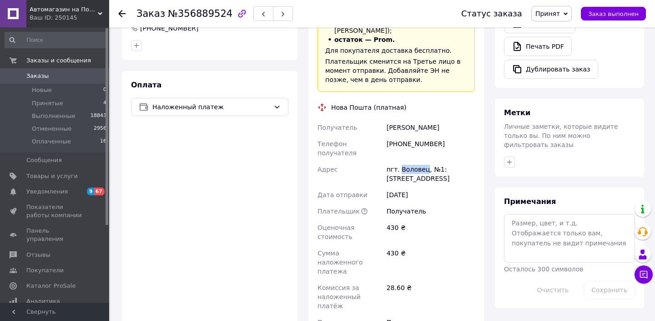
scroll to position [431, 0]
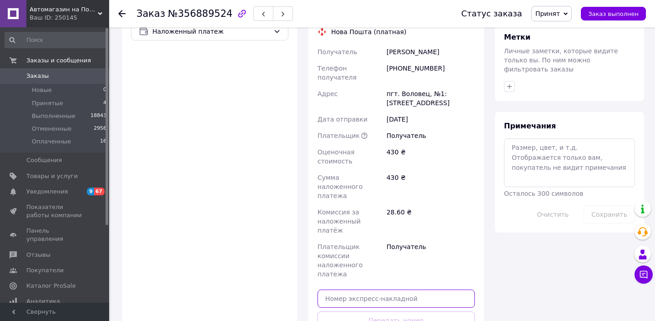
click at [399, 289] on input "text" at bounding box center [396, 298] width 157 height 18
paste input "20451225182707"
type input "20451225182707"
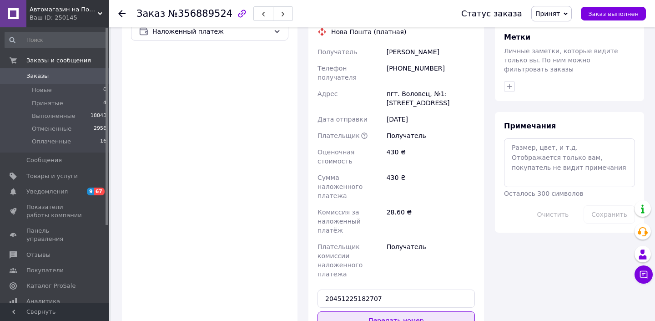
click at [395, 311] on button "Передать номер" at bounding box center [396, 320] width 157 height 18
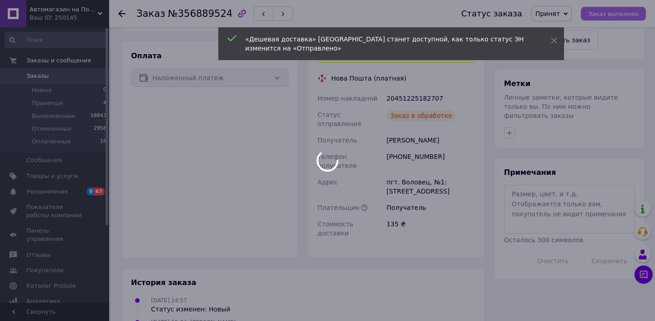
scroll to position [429, 0]
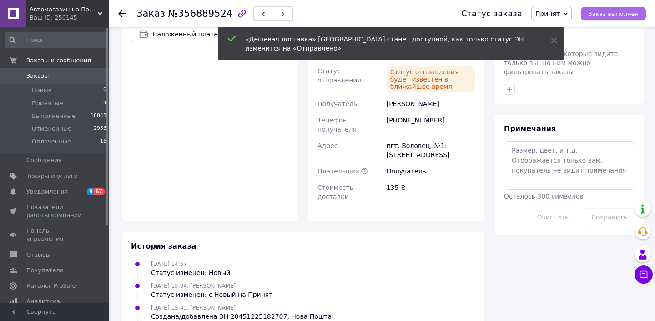
click at [614, 14] on span "Заказ выполнен" at bounding box center [613, 13] width 51 height 7
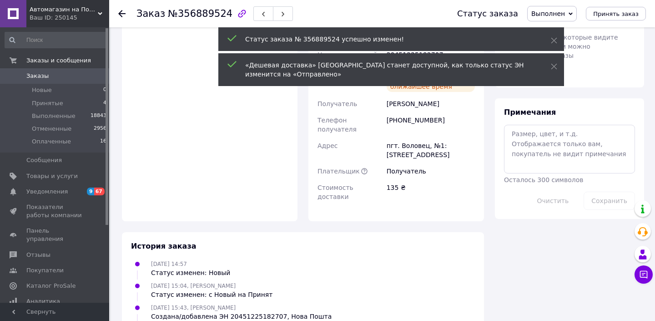
scroll to position [412, 0]
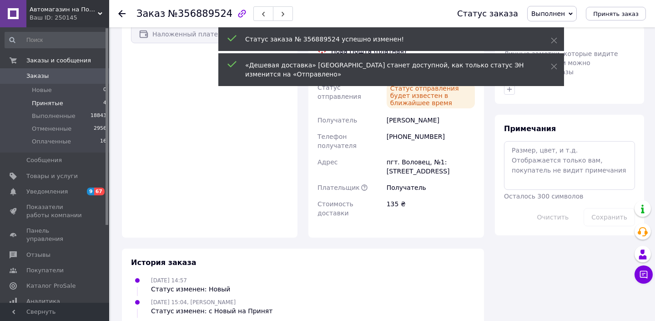
click at [53, 99] on span "Принятые" at bounding box center [47, 103] width 31 height 8
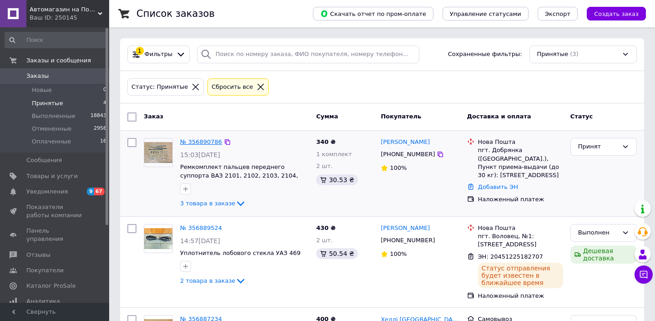
click at [199, 141] on link "№ 356890786" at bounding box center [201, 141] width 42 height 7
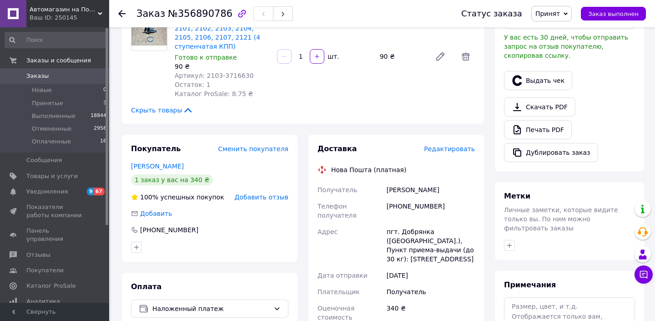
scroll to position [273, 0]
drag, startPoint x: 399, startPoint y: 194, endPoint x: 451, endPoint y: 194, distance: 52.3
click at [451, 197] on div "[PHONE_NUMBER]" at bounding box center [431, 209] width 92 height 25
click at [402, 181] on div "[PERSON_NAME]" at bounding box center [431, 189] width 92 height 16
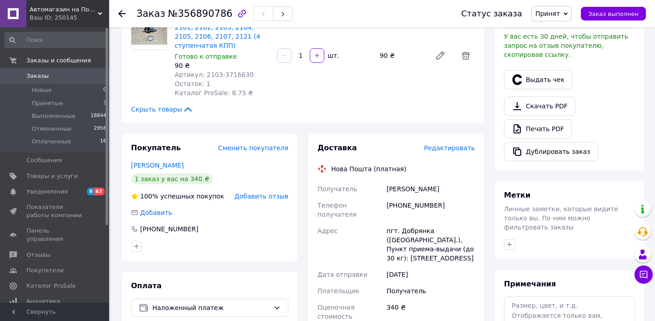
click at [424, 181] on div "[PERSON_NAME]" at bounding box center [431, 189] width 92 height 16
click at [409, 222] on div "пгт. Добрянка ([GEOGRAPHIC_DATA].), Пункт приема-выдачи (до 30 кг): [STREET_ADD…" at bounding box center [431, 244] width 92 height 44
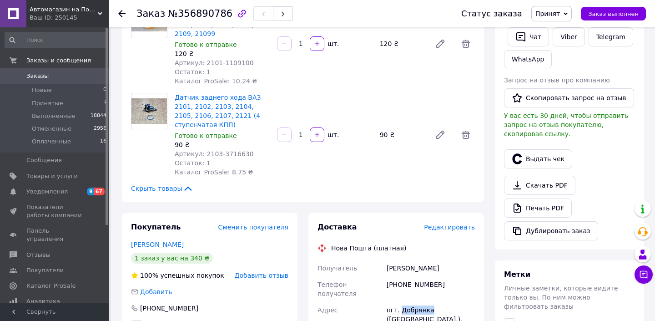
scroll to position [408, 0]
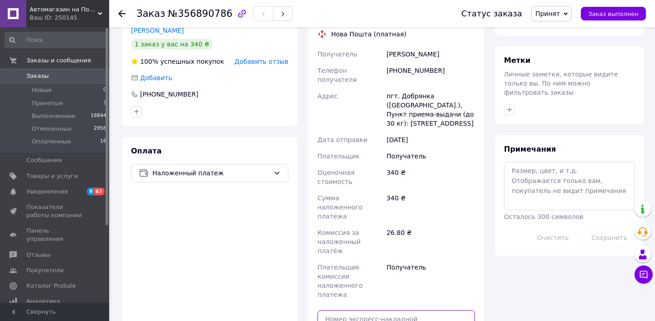
click at [406, 310] on input "text" at bounding box center [396, 319] width 157 height 18
paste input "20451225183811"
type input "20451225183811"
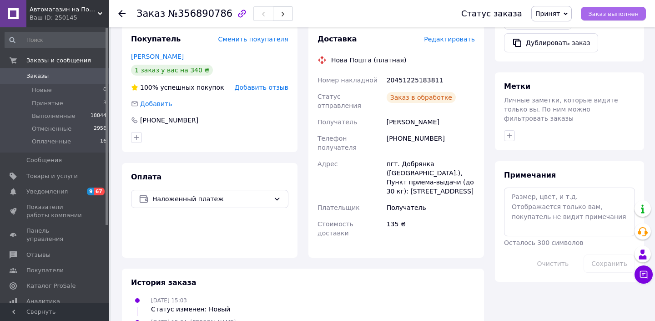
scroll to position [404, 0]
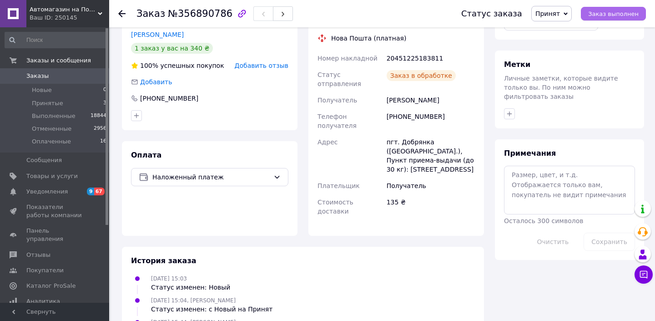
click at [604, 14] on span "Заказ выполнен" at bounding box center [613, 13] width 51 height 7
